Goal: Task Accomplishment & Management: Manage account settings

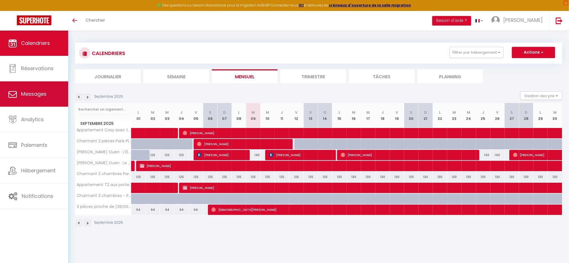
click at [33, 96] on span "Messages" at bounding box center [34, 93] width 26 height 7
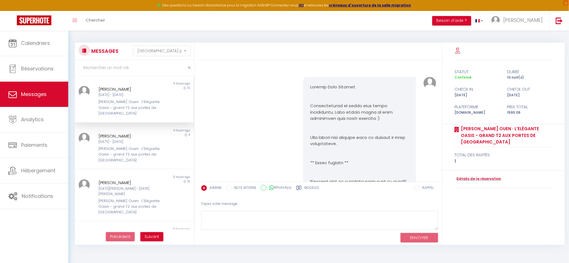
scroll to position [1094, 0]
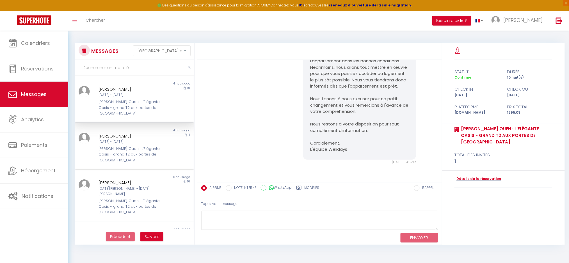
click at [134, 146] on div "[PERSON_NAME] Ouen · L'Elégante Oasis - grand T2 aux portes de [GEOGRAPHIC_DATA]" at bounding box center [129, 154] width 62 height 17
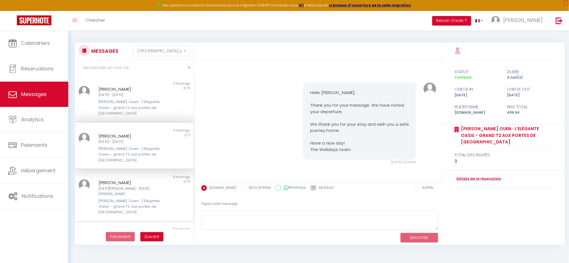
click at [128, 179] on div "[PERSON_NAME]" at bounding box center [129, 182] width 62 height 7
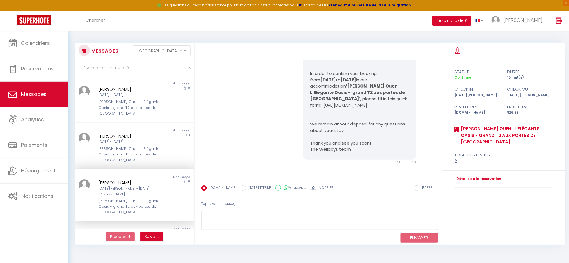
scroll to position [541, 0]
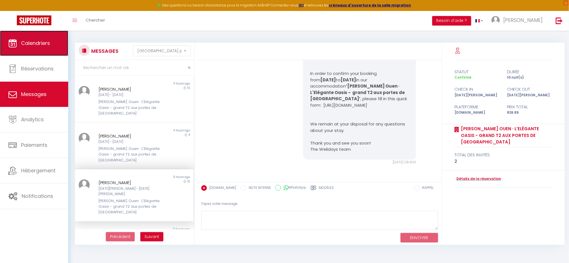
click at [33, 43] on span "Calendriers" at bounding box center [35, 43] width 29 height 7
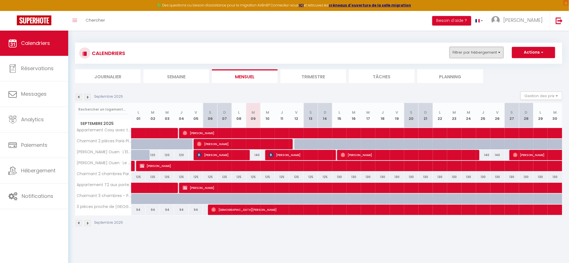
click at [463, 51] on button "Filtrer par hébergement" at bounding box center [476, 52] width 54 height 11
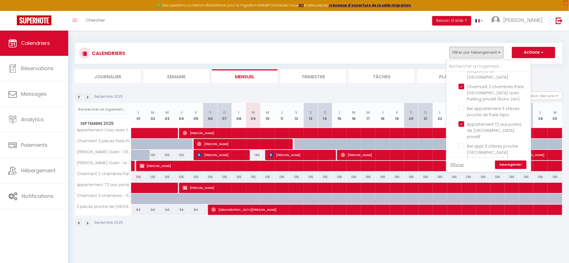
scroll to position [11, 0]
click at [463, 125] on input "Bel appartement 3 pièces - Paris Vincennes" at bounding box center [493, 128] width 70 height 6
checkbox input "true"
checkbox input "false"
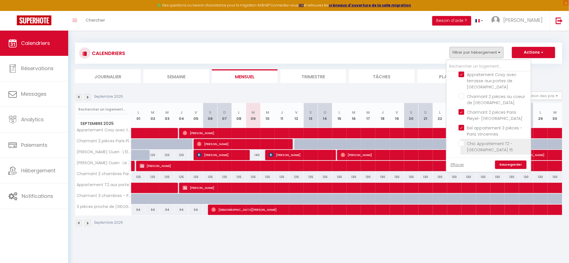
checkbox input "false"
click at [514, 162] on link "Sauvegarder" at bounding box center [510, 164] width 31 height 8
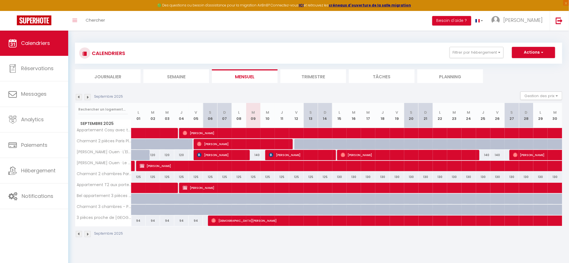
click at [78, 98] on img at bounding box center [79, 97] width 6 height 6
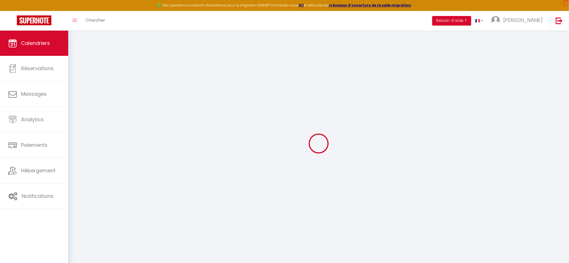
select select
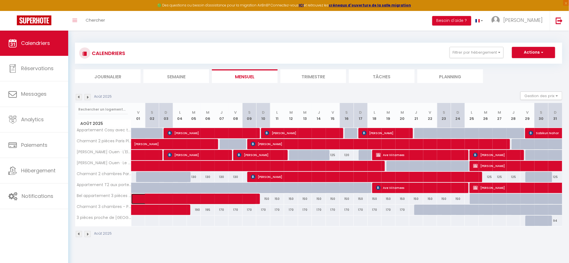
click at [249, 201] on span at bounding box center [198, 199] width 116 height 11
select select "OK"
select select "1"
select select "0"
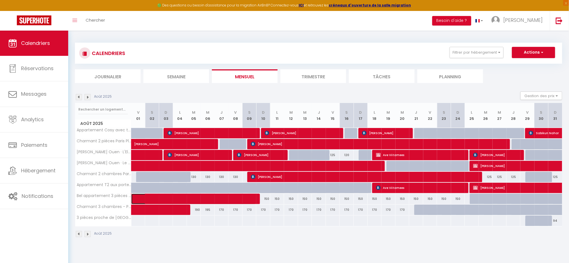
select select "1"
select select
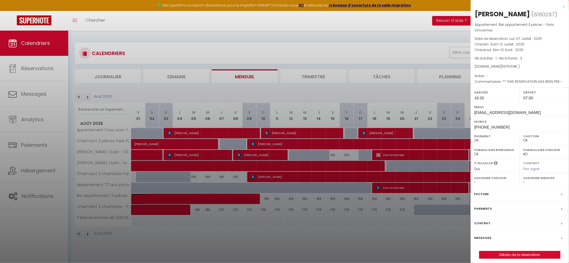
select select "50665"
click at [483, 238] on label "Messages" at bounding box center [482, 238] width 17 height 6
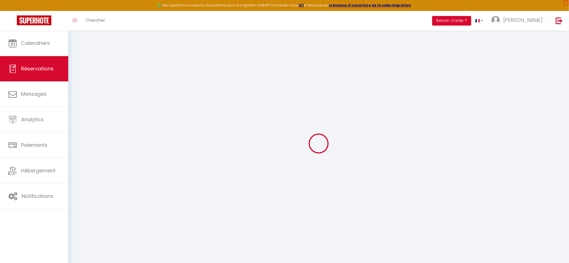
select select
checkbox input "false"
select select
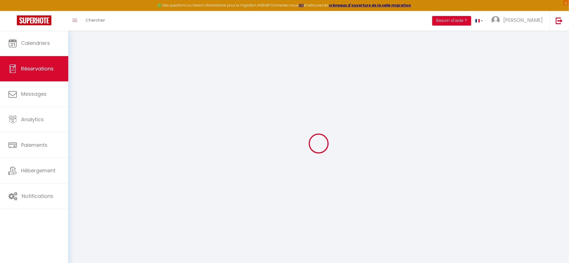
checkbox input "false"
type textarea "** THIS RESERVATION HAS BEEN PRE-PAID ** Reservation has a cancellation grace p…"
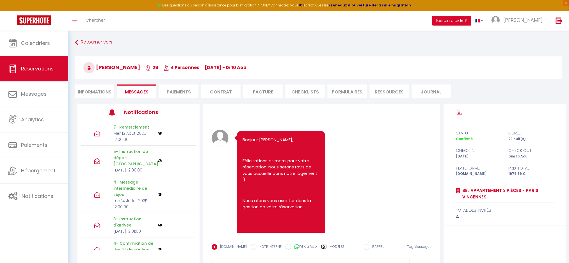
scroll to position [3750, 0]
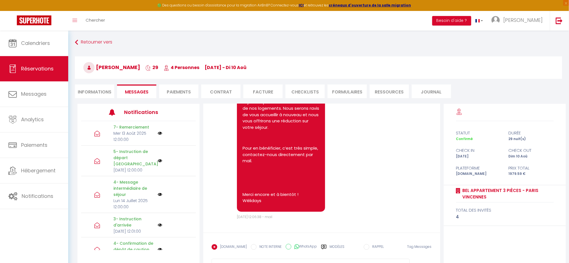
click at [186, 93] on li "Paiements" at bounding box center [178, 91] width 39 height 14
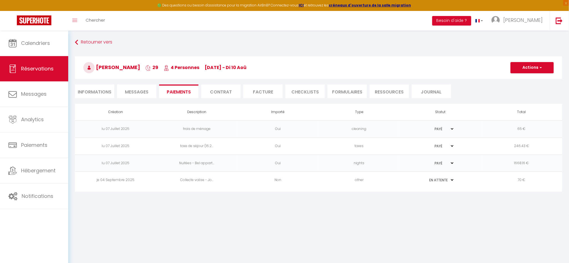
click at [133, 181] on td "je 04 Septembre 2025" at bounding box center [115, 180] width 81 height 17
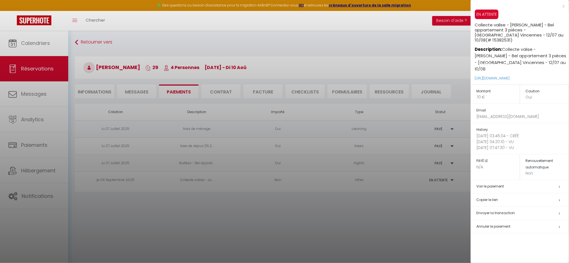
click at [334, 216] on div at bounding box center [284, 131] width 569 height 263
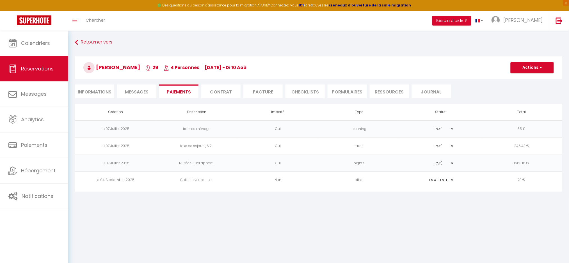
click at [200, 178] on td "Collecte valise - Jo..." at bounding box center [196, 180] width 81 height 17
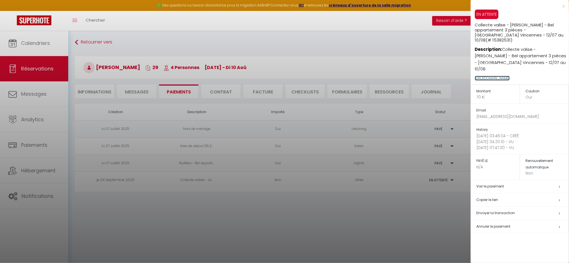
click at [505, 76] on link "https://superhote.com/applink/p/yyYJcSIF" at bounding box center [492, 78] width 35 height 5
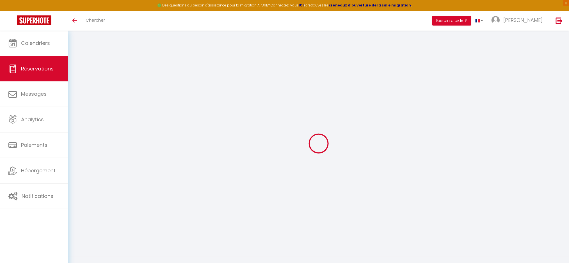
select select "0"
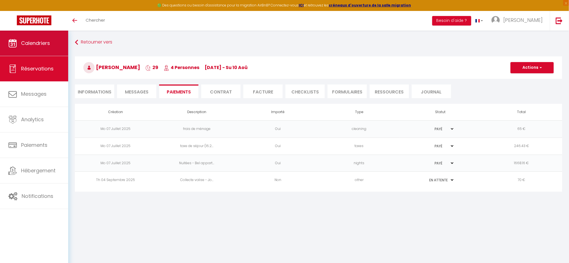
click at [43, 38] on link "Calendriers" at bounding box center [34, 43] width 68 height 25
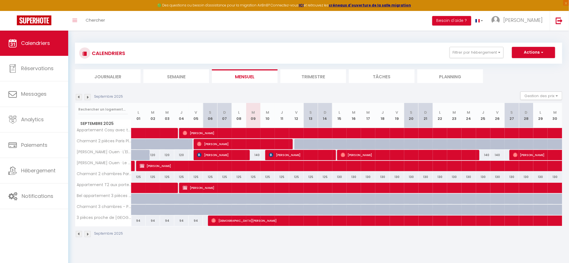
click at [221, 244] on div "CALENDRIERS Filtrer par hébergement CONCIERGERIE Appartement Cosy avec terrasse…" at bounding box center [318, 140] width 500 height 219
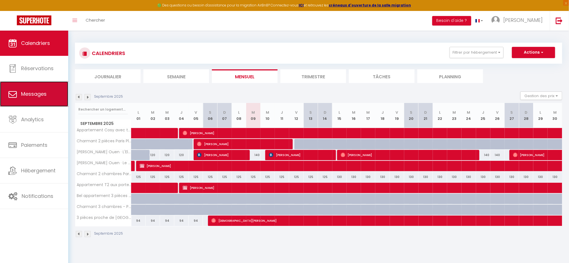
click at [38, 94] on span "Messages" at bounding box center [34, 93] width 26 height 7
select select "message"
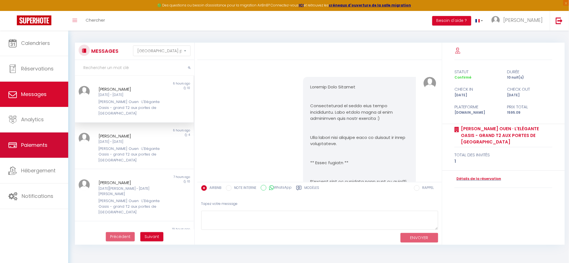
scroll to position [1094, 0]
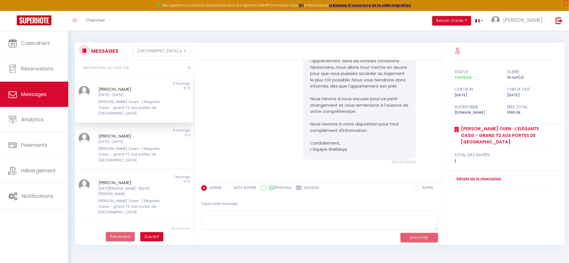
click at [120, 107] on div "[PERSON_NAME] Ouen · L'Elégante Oasis - grand T2 aux portes de [GEOGRAPHIC_DATA]" at bounding box center [129, 107] width 62 height 17
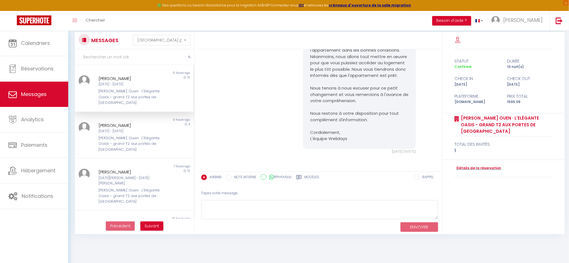
scroll to position [0, 0]
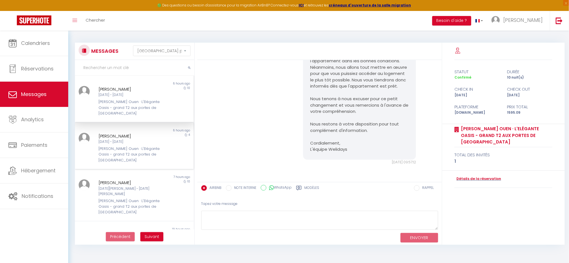
click at [114, 139] on div "Ven 05 Sep - Mar 09 Sep" at bounding box center [129, 141] width 62 height 5
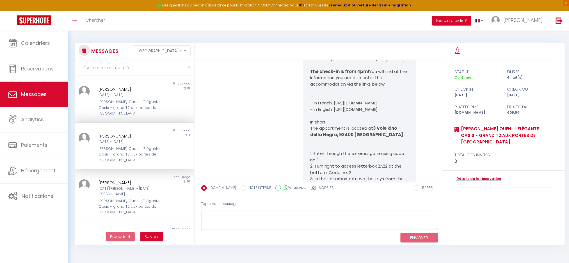
scroll to position [3019, 0]
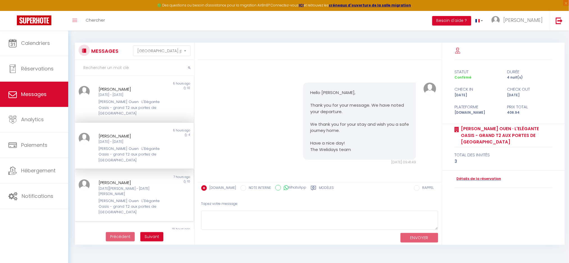
click at [114, 198] on div "[PERSON_NAME] Ouen · L'Elégante Oasis - grand T2 aux portes de [GEOGRAPHIC_DATA]" at bounding box center [129, 206] width 62 height 17
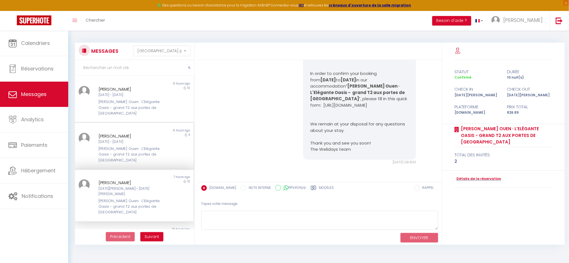
scroll to position [37, 0]
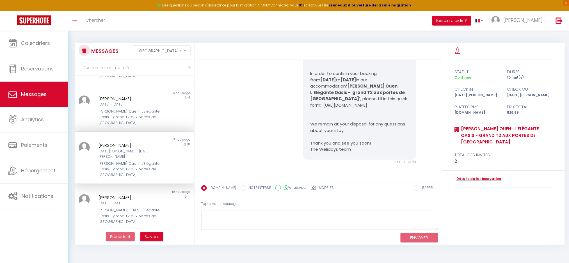
click at [107, 201] on div "Mer 10 Sep - Lun 15 Sep" at bounding box center [129, 203] width 62 height 5
